Goal: Complete application form: Complete application form

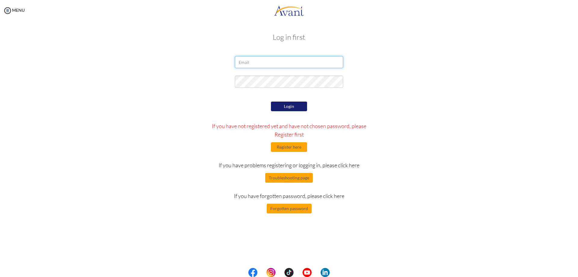
type input "clairemachica0924@gmail.com"
click at [303, 105] on button "Login" at bounding box center [289, 106] width 36 height 10
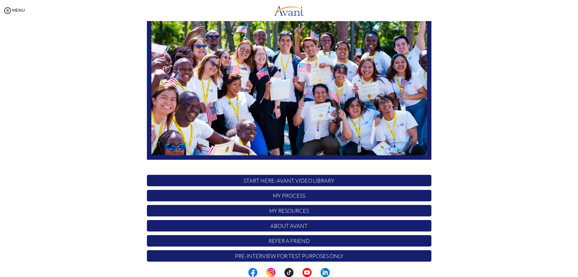
scroll to position [58, 0]
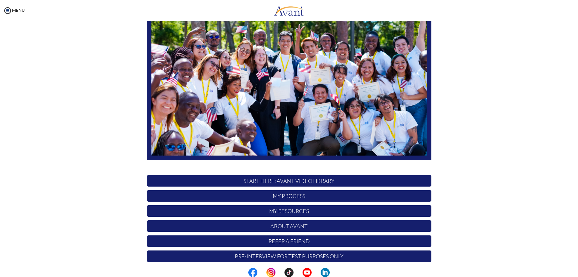
scroll to position [58, 0]
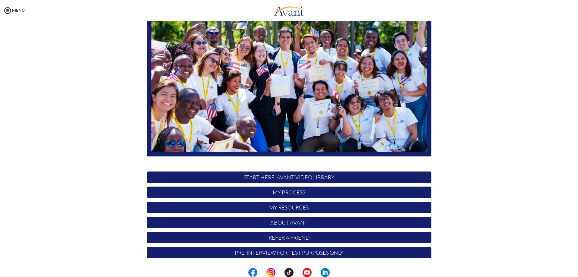
click at [330, 255] on p "Pre-Interview for test purposes only" at bounding box center [289, 252] width 285 height 11
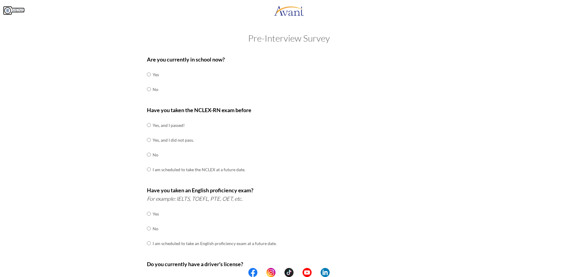
click at [21, 11] on link "MENU" at bounding box center [14, 10] width 22 height 5
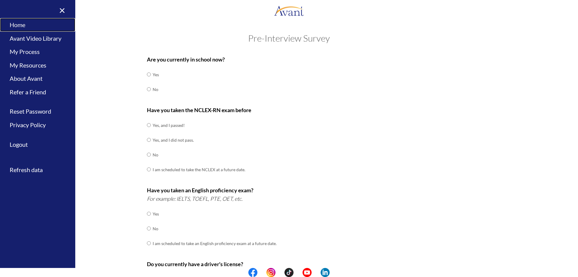
click at [46, 23] on link "Home" at bounding box center [37, 25] width 75 height 14
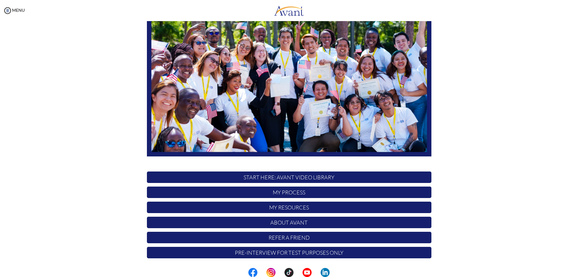
click at [350, 177] on p "START HERE: Avant Video Library" at bounding box center [289, 176] width 285 height 11
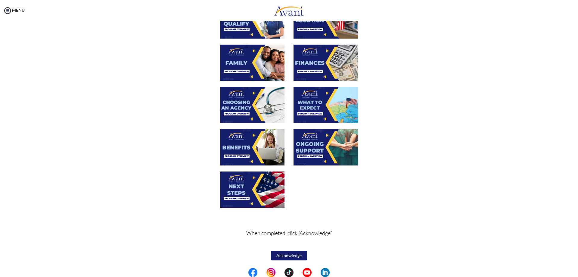
scroll to position [0, 0]
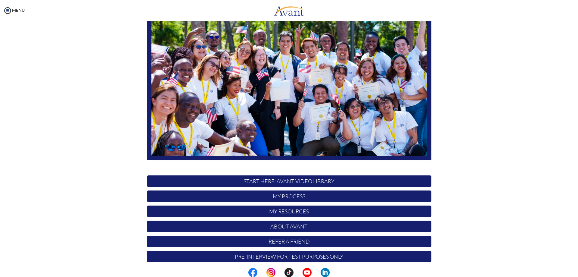
scroll to position [58, 0]
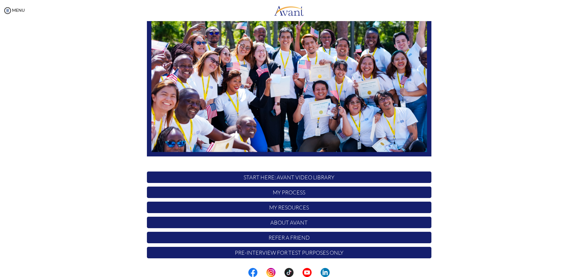
click at [382, 254] on p "Pre-Interview for test purposes only" at bounding box center [289, 252] width 285 height 11
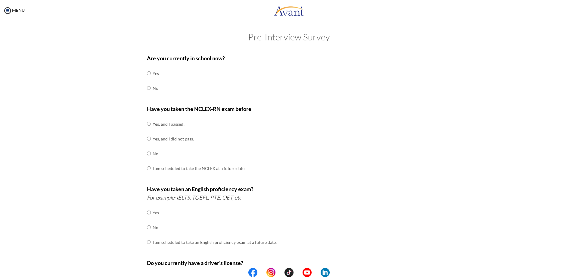
scroll to position [0, 0]
click at [147, 88] on input "radio" at bounding box center [149, 89] width 4 height 12
radio input "true"
click at [148, 124] on input "radio" at bounding box center [149, 125] width 4 height 12
radio input "true"
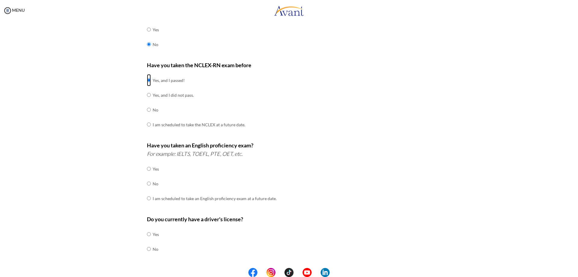
scroll to position [60, 0]
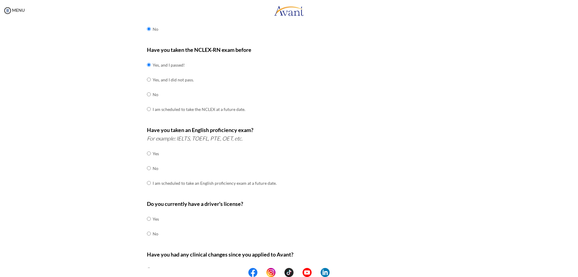
click at [151, 154] on td at bounding box center [152, 153] width 2 height 15
click at [147, 152] on input "radio" at bounding box center [149, 153] width 4 height 12
radio input "true"
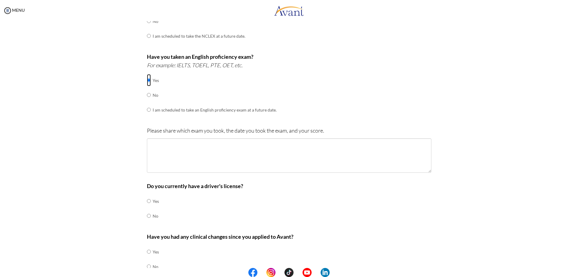
scroll to position [151, 0]
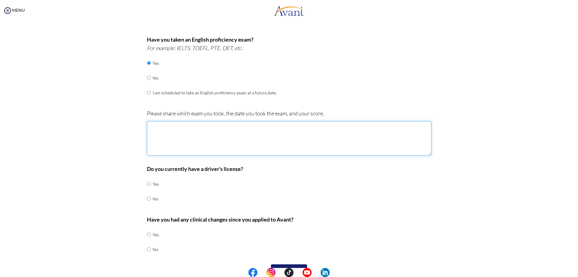
click at [236, 139] on textarea at bounding box center [289, 138] width 285 height 34
type textarea "i"
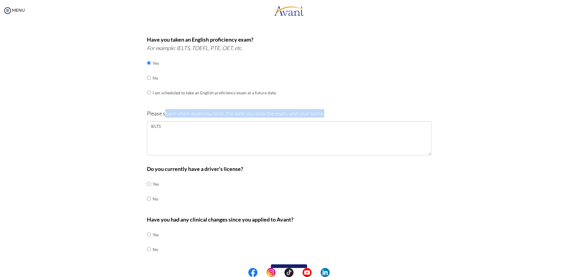
drag, startPoint x: 164, startPoint y: 110, endPoint x: 236, endPoint y: 122, distance: 72.6
click at [231, 120] on div "Please share which exam you took, the date you took the exam, and your score. I…" at bounding box center [289, 135] width 285 height 52
click at [238, 128] on textarea "IELTS" at bounding box center [289, 138] width 285 height 34
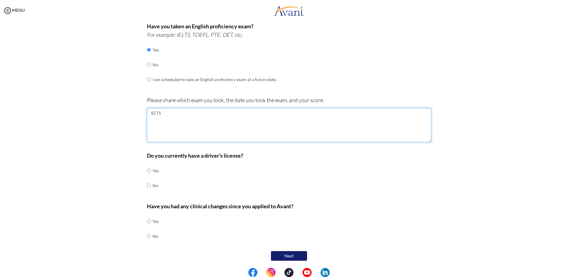
scroll to position [164, 0]
click at [240, 114] on textarea "IELTS" at bounding box center [289, 124] width 285 height 34
click at [204, 115] on textarea "IELTS - November 29" at bounding box center [289, 124] width 285 height 34
type textarea "IELTS - November 9, 2024 Overall Band Score: 6.5"
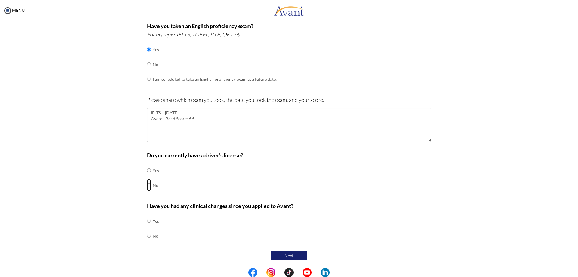
click at [147, 185] on input "radio" at bounding box center [149, 185] width 4 height 12
radio input "true"
click at [147, 236] on input "radio" at bounding box center [149, 235] width 4 height 12
radio input "true"
click at [278, 252] on button "Next" at bounding box center [289, 255] width 36 height 10
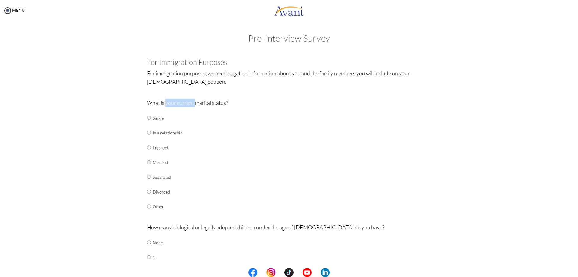
drag, startPoint x: 171, startPoint y: 104, endPoint x: 194, endPoint y: 105, distance: 23.5
click at [194, 105] on p "What is your current marital status?" at bounding box center [289, 102] width 285 height 8
click at [153, 116] on td "Single" at bounding box center [168, 117] width 30 height 15
click at [147, 116] on input "radio" at bounding box center [149, 118] width 4 height 12
radio input "true"
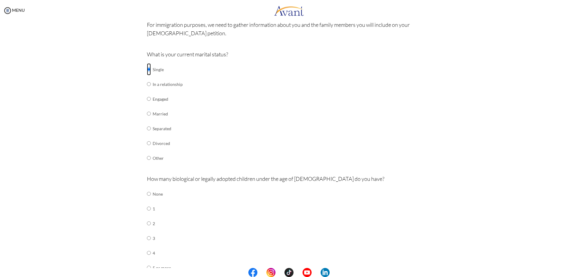
scroll to position [60, 0]
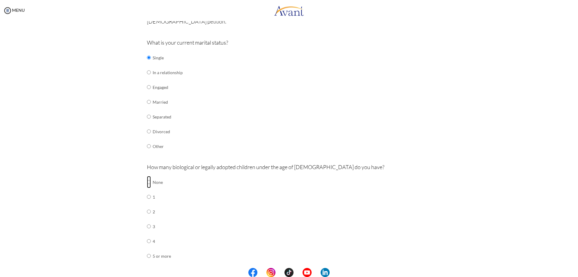
click at [148, 182] on input "radio" at bounding box center [149, 182] width 4 height 12
radio input "true"
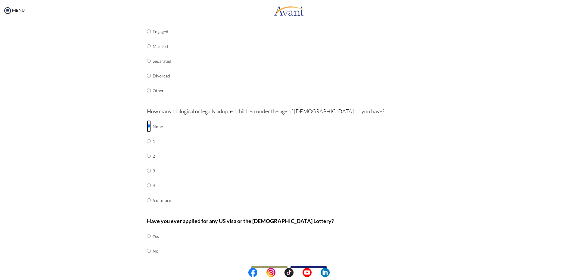
scroll to position [131, 0]
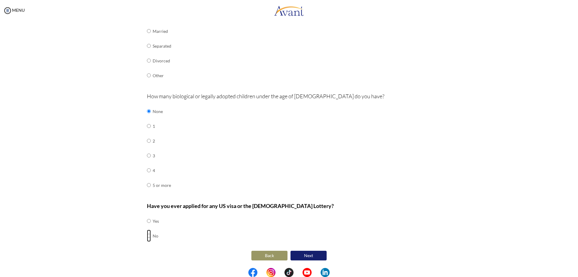
click at [147, 235] on input "radio" at bounding box center [149, 235] width 4 height 12
radio input "true"
click at [316, 257] on button "Next" at bounding box center [309, 255] width 36 height 10
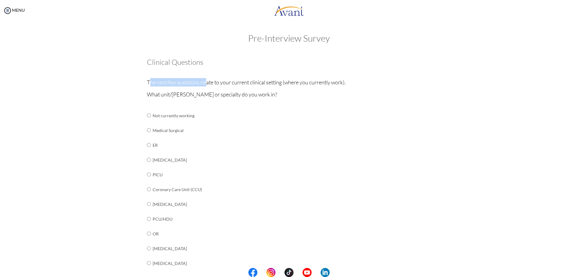
drag, startPoint x: 149, startPoint y: 78, endPoint x: 206, endPoint y: 77, distance: 56.9
click at [206, 77] on div "Clinical Questions The next few questions relate to your current clinical setti…" at bounding box center [289, 240] width 285 height 364
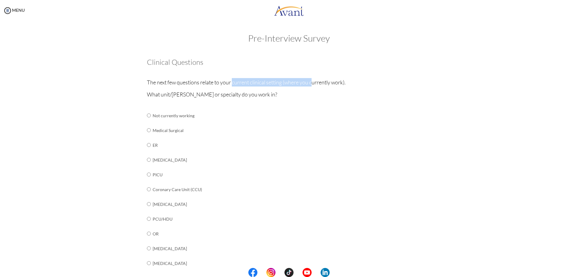
drag, startPoint x: 232, startPoint y: 78, endPoint x: 311, endPoint y: 81, distance: 78.9
click at [311, 81] on p "The next few questions relate to your current clinical setting (where you curre…" at bounding box center [289, 82] width 285 height 8
click at [148, 131] on input "radio" at bounding box center [149, 130] width 4 height 12
radio input "true"
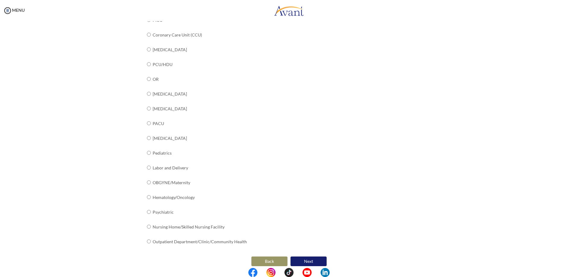
scroll to position [160, 0]
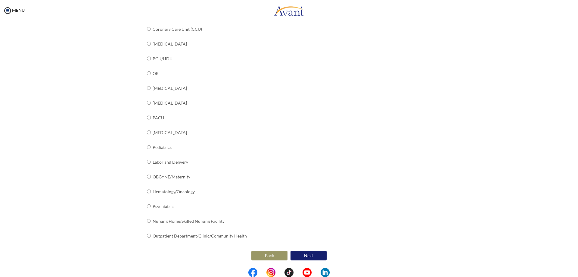
click at [300, 257] on button "Next" at bounding box center [309, 255] width 36 height 10
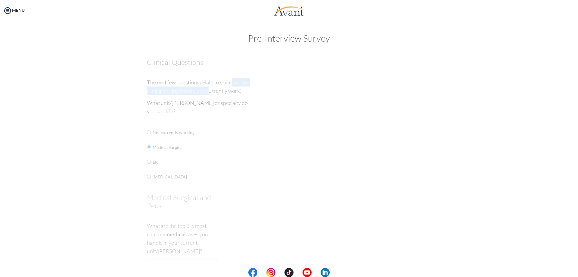
scroll to position [0, 0]
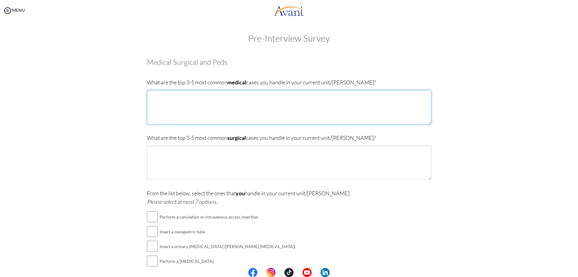
click at [195, 108] on textarea at bounding box center [289, 107] width 285 height 34
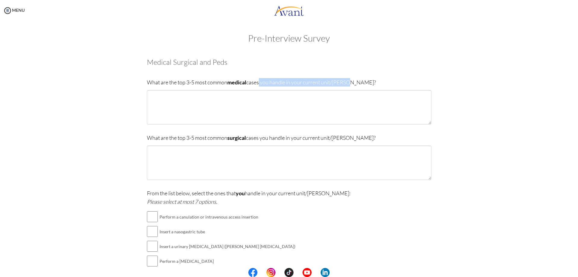
drag, startPoint x: 257, startPoint y: 81, endPoint x: 354, endPoint y: 82, distance: 97.5
click at [354, 82] on p "What are the top 3-5 most common medical cases you handle in your current unit/…" at bounding box center [289, 82] width 285 height 8
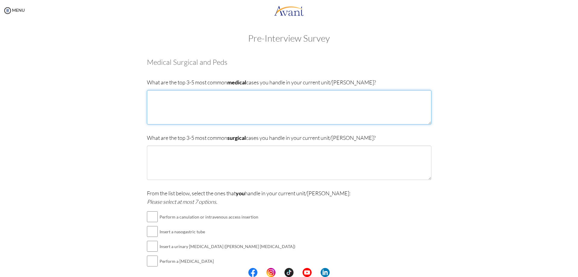
click at [347, 117] on textarea at bounding box center [289, 107] width 285 height 34
click at [283, 99] on textarea at bounding box center [289, 107] width 285 height 34
type textarea "Cardiovascular Infarct, Pleural Effusion, CAP-MR"
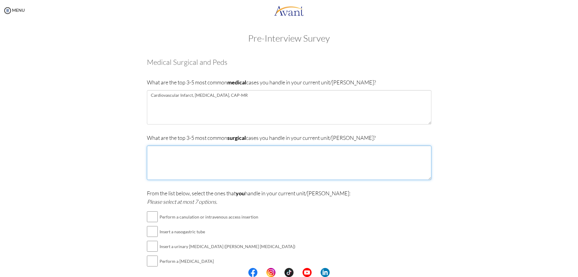
click at [276, 161] on textarea at bounding box center [289, 162] width 285 height 34
click at [230, 155] on textarea "Open Cholecystectomy," at bounding box center [289, 162] width 285 height 34
type textarea "Open Cholecystectomy, Colonoscopy,"
drag, startPoint x: 239, startPoint y: 195, endPoint x: 285, endPoint y: 197, distance: 46.4
click at [284, 197] on p "From the list below, select the ones that you handle in your current unit/ward:…" at bounding box center [289, 197] width 285 height 17
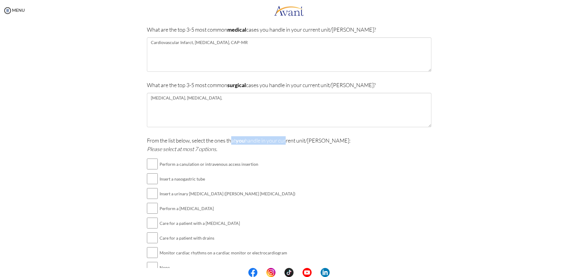
scroll to position [84, 0]
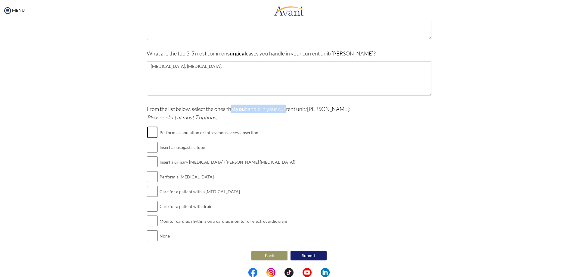
click at [151, 132] on input "checkbox" at bounding box center [152, 132] width 11 height 12
checkbox input "true"
click at [152, 152] on input "checkbox" at bounding box center [152, 147] width 11 height 12
checkbox input "true"
click at [151, 162] on input "checkbox" at bounding box center [152, 162] width 11 height 12
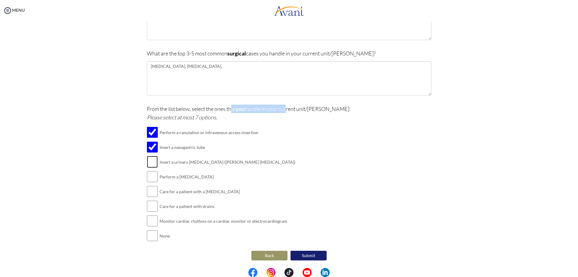
checkbox input "true"
click at [152, 177] on input "checkbox" at bounding box center [152, 176] width 11 height 12
checkbox input "true"
click at [153, 194] on input "checkbox" at bounding box center [152, 191] width 11 height 12
checkbox input "true"
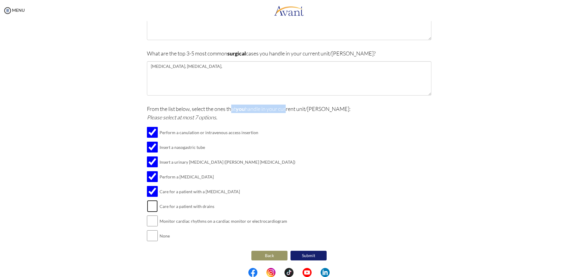
click at [149, 208] on input "checkbox" at bounding box center [152, 206] width 11 height 12
checkbox input "true"
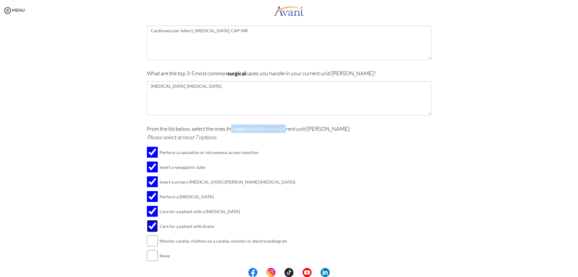
scroll to position [0, 0]
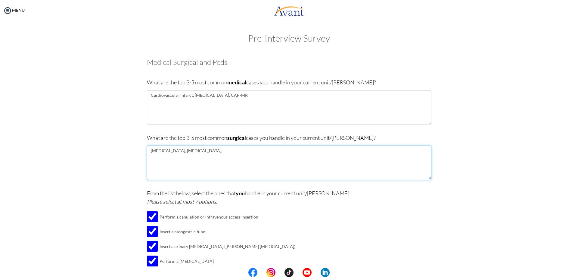
click at [263, 157] on textarea "Open Cholecystectomy, Colonoscopy," at bounding box center [289, 162] width 285 height 34
drag, startPoint x: 207, startPoint y: 82, endPoint x: 260, endPoint y: 82, distance: 53.0
click at [260, 82] on p "What are the top 3-5 most common medical cases you handle in your current unit/…" at bounding box center [289, 82] width 285 height 8
copy p "common medical cases"
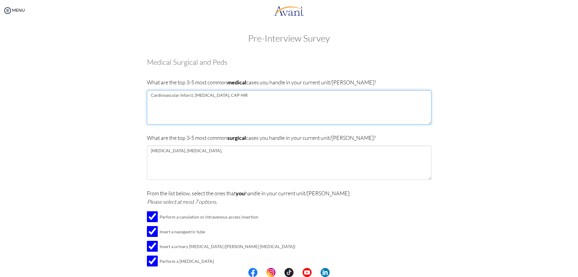
drag, startPoint x: 162, startPoint y: 96, endPoint x: 153, endPoint y: 96, distance: 9.3
click at [153, 96] on textarea "Cardiovascular Infarct, Pleural Effusion, CAP-MR" at bounding box center [289, 107] width 285 height 34
click at [248, 96] on textarea "Cerebrovascular Infarct, Pleural Effusion, CAP-MR" at bounding box center [289, 107] width 285 height 34
paste textarea "Congestive Heart Failure"
paste textarea "Myocardial Infarction"
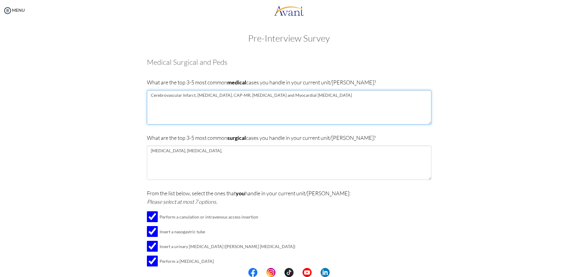
type textarea "Cerebrovascular Infarct, Pleural Effusion, CAP-MR, Congestive Heart Failure and…"
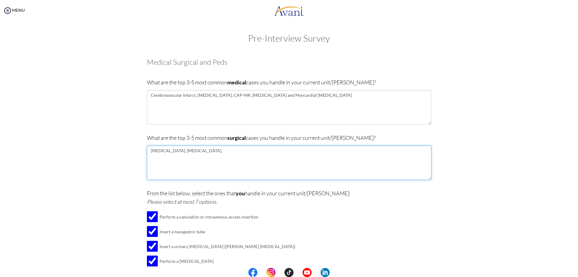
click at [255, 153] on textarea "Open Cholecystectomy, Colonoscopy," at bounding box center [289, 162] width 285 height 34
paste textarea "Appendectomy"
paste textarea "Exploratory Laparotomy"
drag, startPoint x: 190, startPoint y: 151, endPoint x: 149, endPoint y: 151, distance: 41.2
click at [149, 151] on textarea "Open Cholecystectomy, Colonoscopy, Appendectomy, Exploratory Laparotomy" at bounding box center [289, 162] width 285 height 34
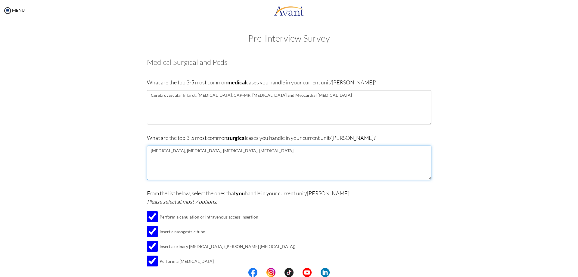
click at [281, 163] on textarea "Open Cholecystectomy, Colonoscopy, Appendectomy, Exploratory Laparotomy" at bounding box center [289, 162] width 285 height 34
click at [168, 153] on textarea "Open Cholecystectomy, Colonoscopy, Appendectomy, Exploratory Laparotomy" at bounding box center [289, 162] width 285 height 34
click at [202, 152] on textarea "Open Cholecystectomy, Colonoscopy, Appendectomy, Exploratory Laparotomy" at bounding box center [289, 162] width 285 height 34
click at [237, 151] on textarea "Open Cholecystectomy, Colonoscopy, Appendectomy, Exploratory Laparotomy" at bounding box center [289, 162] width 285 height 34
click at [278, 151] on textarea "Open Cholecystectomy, Colonoscopy, Appendectomy, Exploratory Laparotomy" at bounding box center [289, 162] width 285 height 34
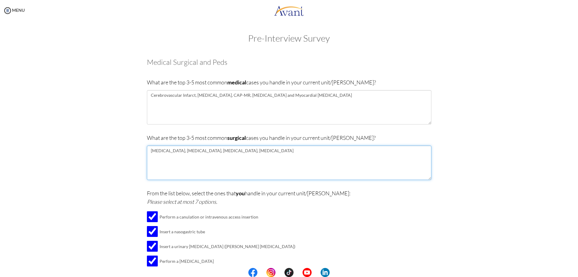
click at [308, 151] on textarea "Open Cholecystectomy, Colonoscopy, Appendectomy, Exploratory Laparotomy" at bounding box center [289, 162] width 285 height 34
click at [317, 153] on textarea "Open Cholecystectomy, Colonoscopy, Appendectomy, Exploratory Laparotomy and" at bounding box center [289, 162] width 285 height 34
paste textarea "Mastectomy"
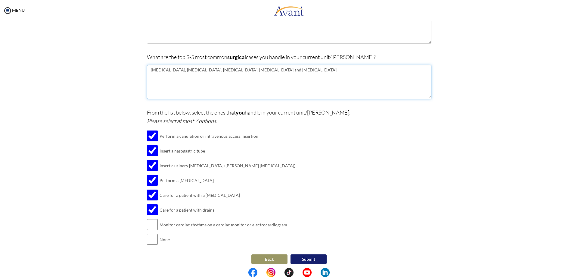
scroll to position [84, 0]
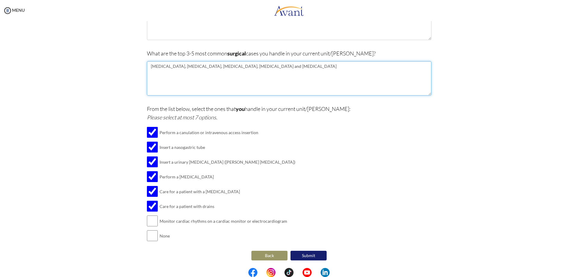
type textarea "Open Cholecystectomy, Colonoscopy, Appendectomy, Exploratory Laparotomy and Mas…"
click at [307, 256] on button "Submit" at bounding box center [309, 255] width 36 height 10
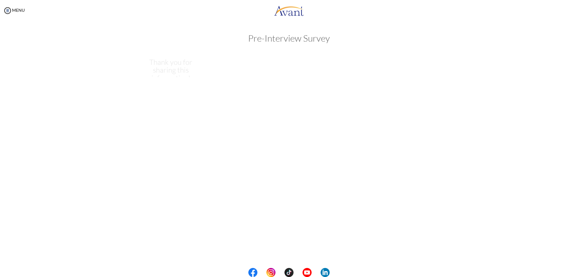
scroll to position [0, 0]
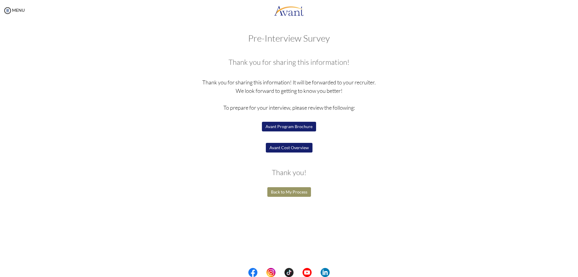
click at [304, 129] on button "Avant Program Brochure" at bounding box center [289, 127] width 54 height 10
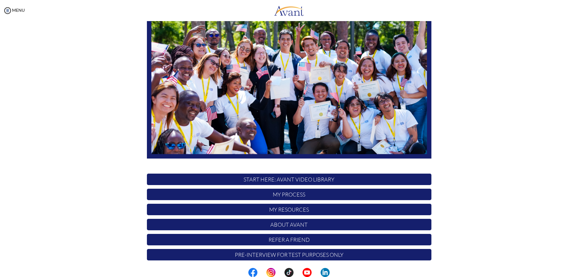
scroll to position [58, 0]
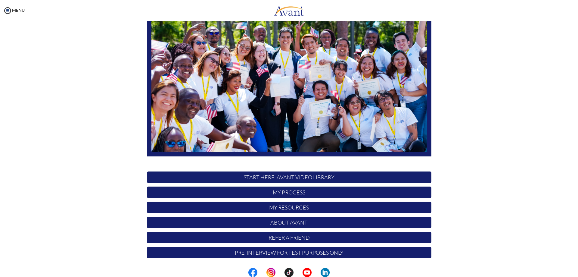
click at [367, 178] on p "START HERE: Avant Video Library" at bounding box center [289, 176] width 285 height 11
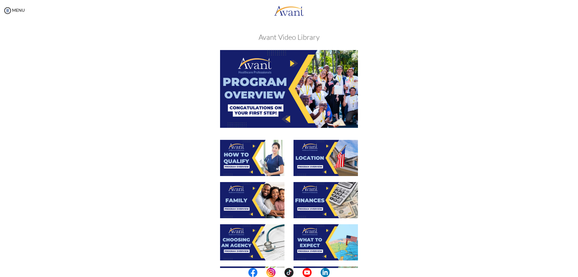
scroll to position [137, 0]
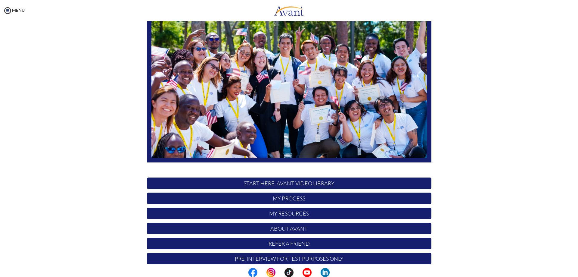
scroll to position [58, 0]
